Goal: Information Seeking & Learning: Learn about a topic

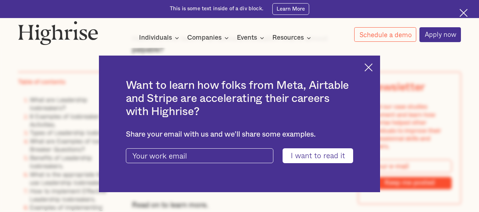
scroll to position [496, 0]
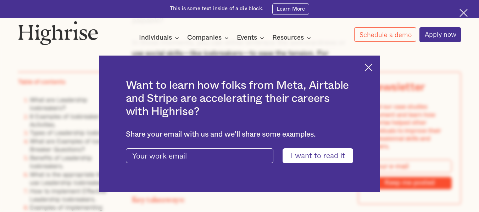
click at [372, 68] on img at bounding box center [368, 67] width 8 height 8
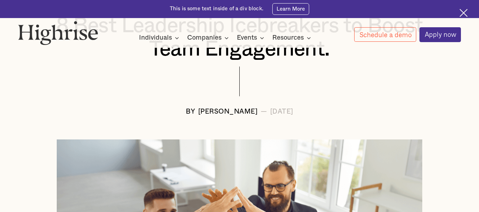
scroll to position [0, 0]
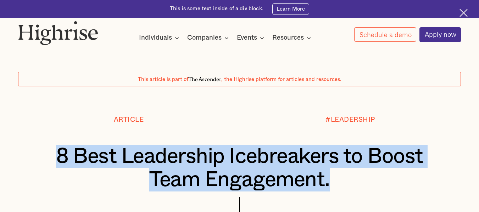
drag, startPoint x: 53, startPoint y: 154, endPoint x: 338, endPoint y: 183, distance: 286.3
click at [338, 183] on h1 "8 Best Leadership Icebreakers to Boost Team Engagement." at bounding box center [239, 168] width 406 height 47
copy h1 "8 Best Leadership Icebreakers to Boost Team Engagement."
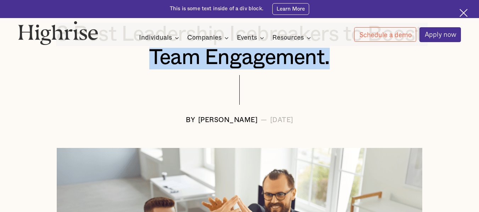
scroll to position [106, 0]
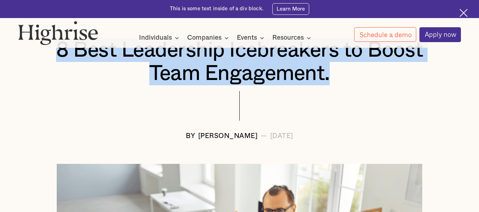
drag, startPoint x: 158, startPoint y: 139, endPoint x: 319, endPoint y: 137, distance: 161.2
click at [319, 137] on div "BY [PERSON_NAME] — [DATE]" at bounding box center [239, 136] width 443 height 7
copy div "BY [PERSON_NAME] — [DATE]"
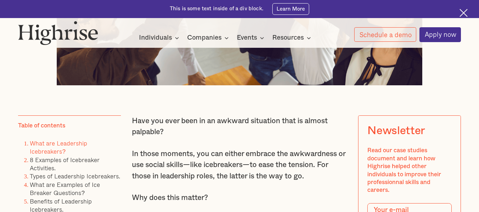
scroll to position [354, 0]
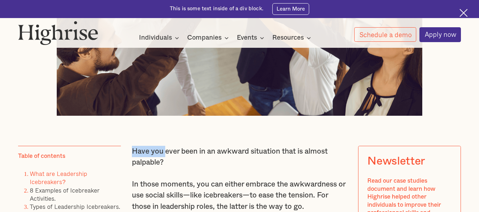
drag, startPoint x: 131, startPoint y: 156, endPoint x: 165, endPoint y: 157, distance: 34.0
click at [165, 157] on p "Have you ever been in an awkward situation that is almost palpable?" at bounding box center [239, 157] width 215 height 22
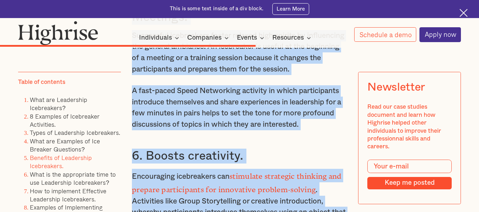
scroll to position [4614, 0]
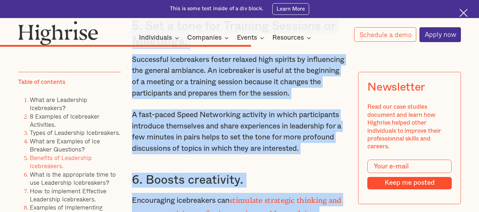
copy div "Lore ips dolo sita co ad elitsed doeiusmod temp in utlabo etdolore? Ma aliqu en…"
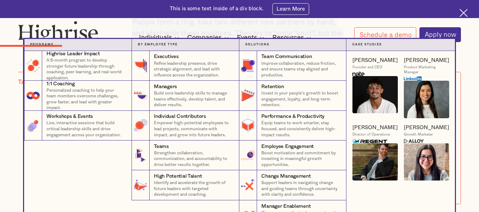
scroll to position [1629, 0]
